Goal: Transaction & Acquisition: Subscribe to service/newsletter

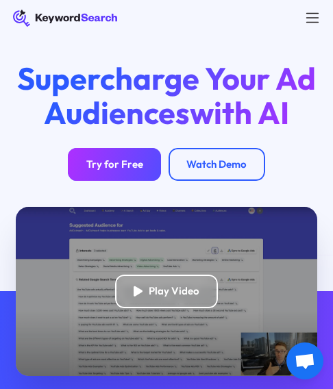
click at [118, 160] on div "Try for Free" at bounding box center [114, 164] width 57 height 13
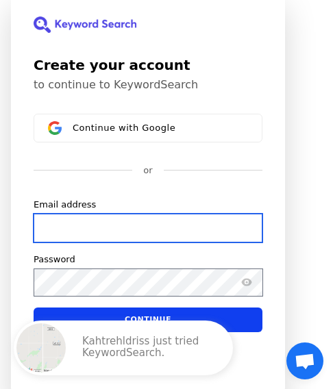
click at [90, 229] on input "Email address" at bounding box center [148, 227] width 229 height 29
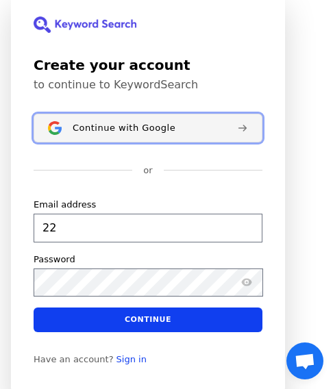
click at [140, 135] on button "Continue with Google" at bounding box center [148, 128] width 229 height 29
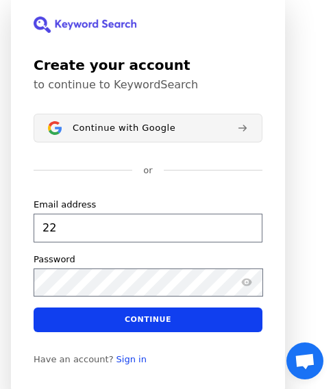
type input "22"
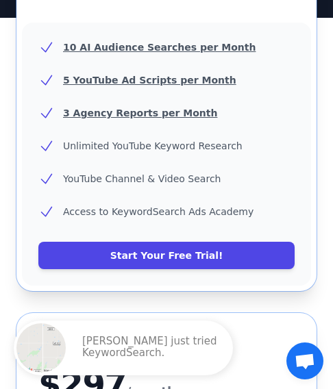
scroll to position [365, 0]
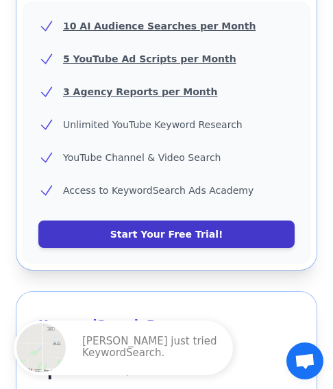
click at [158, 220] on link "Start Your Free Trial!" at bounding box center [166, 233] width 256 height 27
